Goal: Task Accomplishment & Management: Complete application form

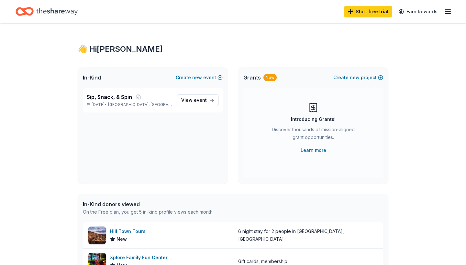
click at [114, 51] on div "👋 Hi Stacey" at bounding box center [233, 49] width 311 height 10
click at [73, 14] on icon "Home" at bounding box center [56, 11] width 41 height 13
click at [37, 14] on icon "Home" at bounding box center [56, 11] width 41 height 13
click at [41, 13] on icon "Home" at bounding box center [56, 11] width 41 height 13
click at [450, 12] on icon "button" at bounding box center [448, 12] width 8 height 8
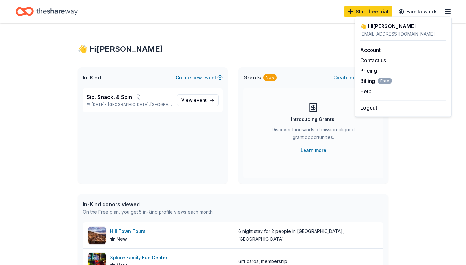
click at [267, 40] on div "👋 Hi Stacey In-Kind Create new event Sip, Snack, & Spin Nov 15, 2025 • Coram, N…" at bounding box center [232, 249] width 331 height 452
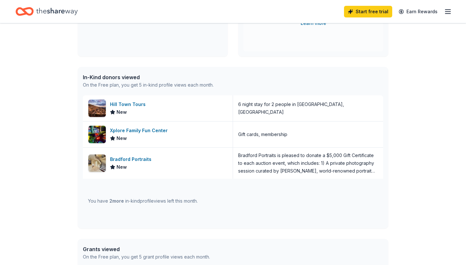
scroll to position [105, 0]
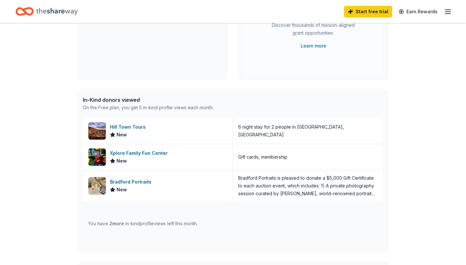
click at [108, 101] on div "In-Kind donors viewed" at bounding box center [148, 100] width 131 height 8
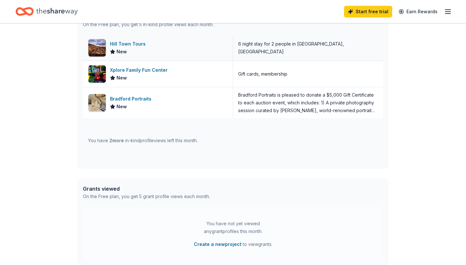
scroll to position [189, 0]
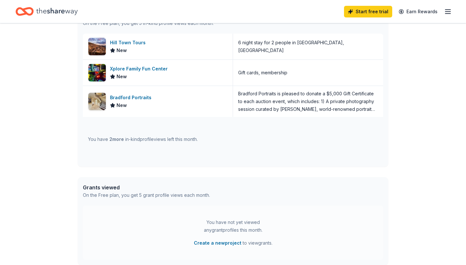
click at [145, 137] on div "You have 2 more in-kind profile views left this month." at bounding box center [143, 140] width 110 height 8
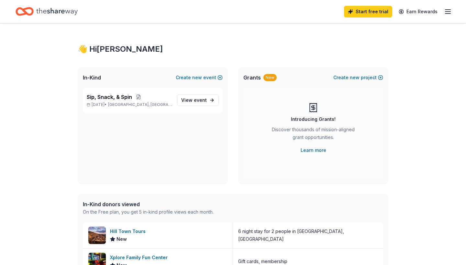
scroll to position [0, 0]
click at [183, 97] on link "View event" at bounding box center [198, 101] width 42 height 12
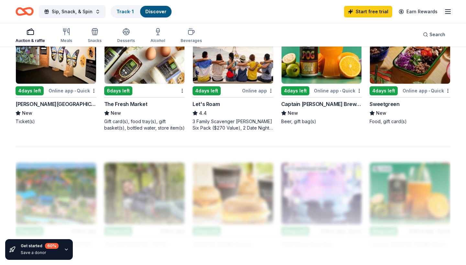
scroll to position [429, 0]
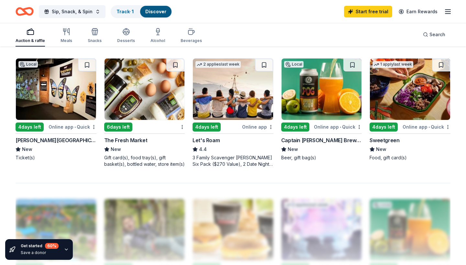
click at [118, 112] on img at bounding box center [145, 90] width 80 height 62
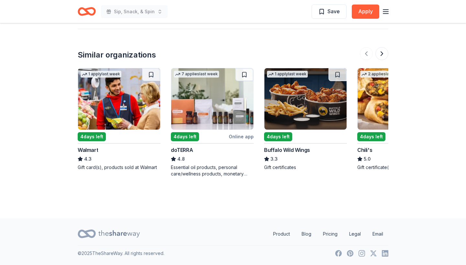
scroll to position [734, 0]
click at [383, 54] on button at bounding box center [381, 53] width 13 height 13
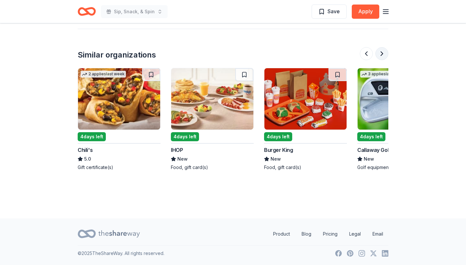
click at [383, 54] on button at bounding box center [381, 53] width 13 height 13
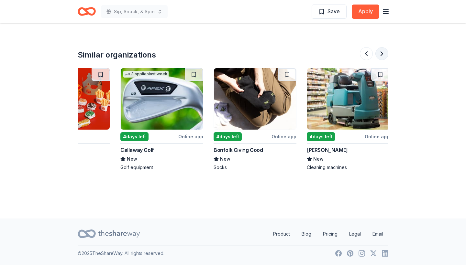
scroll to position [0, 559]
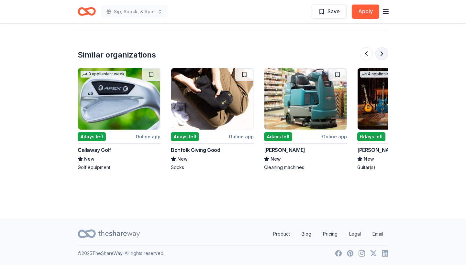
click at [383, 55] on button at bounding box center [381, 53] width 13 height 13
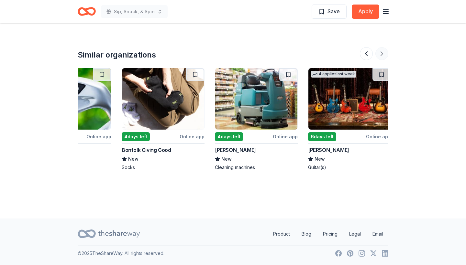
scroll to position [0, 611]
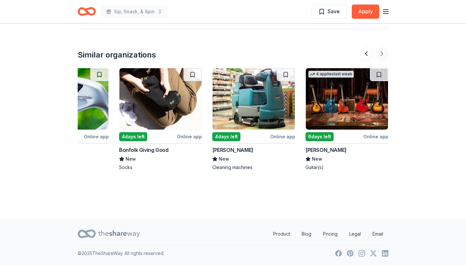
click at [383, 55] on div at bounding box center [374, 53] width 28 height 13
click at [330, 130] on div "4 applies last week" at bounding box center [347, 99] width 83 height 62
click at [255, 135] on div "4 days left" at bounding box center [240, 137] width 57 height 8
click at [158, 152] on div "Bonfolk Giving Good" at bounding box center [143, 150] width 49 height 8
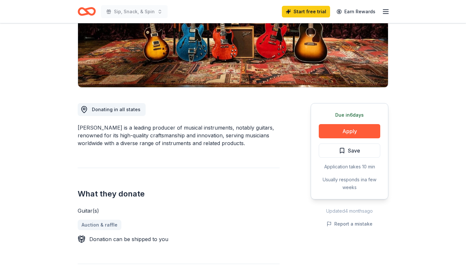
scroll to position [115, 0]
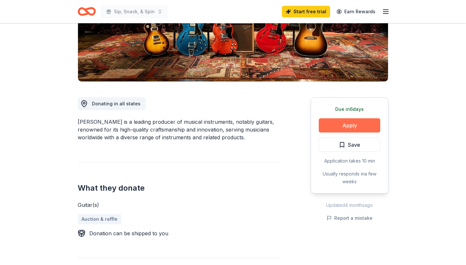
click at [347, 125] on button "Apply" at bounding box center [350, 125] width 62 height 14
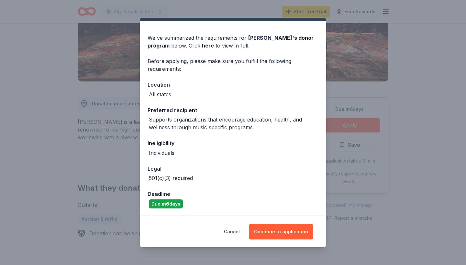
scroll to position [15, 0]
drag, startPoint x: 271, startPoint y: 229, endPoint x: 335, endPoint y: 174, distance: 84.0
click at [334, 174] on div "Donor Program Requirements We've summarized the requirements for Gibson 's dono…" at bounding box center [233, 132] width 466 height 265
click at [202, 45] on link "here" at bounding box center [208, 46] width 12 height 8
click at [228, 234] on button "Cancel" at bounding box center [232, 232] width 16 height 16
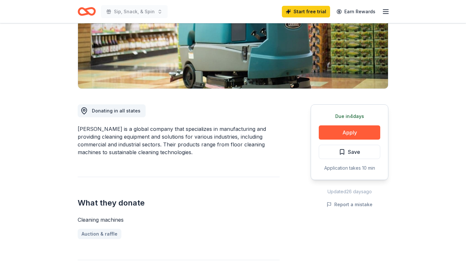
scroll to position [109, 0]
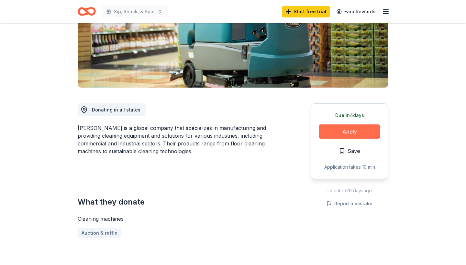
click at [353, 135] on button "Apply" at bounding box center [350, 132] width 62 height 14
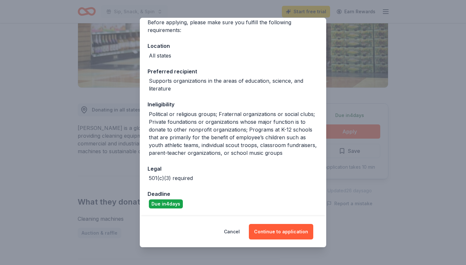
scroll to position [54, 0]
click at [228, 231] on button "Cancel" at bounding box center [232, 232] width 16 height 16
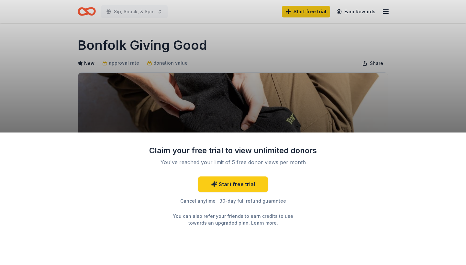
click at [169, 116] on div "Claim your free trial to view unlimited donors You've reached your limit of 5 f…" at bounding box center [233, 132] width 466 height 265
drag, startPoint x: 73, startPoint y: 45, endPoint x: 207, endPoint y: 47, distance: 134.0
click at [207, 47] on div "Claim your free trial to view unlimited donors You've reached your limit of 5 f…" at bounding box center [233, 132] width 466 height 265
